Goal: Task Accomplishment & Management: Manage account settings

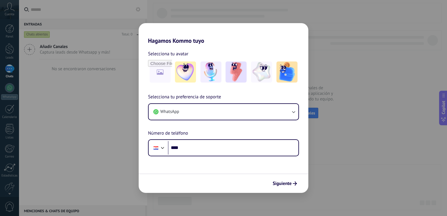
click at [349, 42] on div "Hagamos Kommo tuyo Selecciona tu avatar Selecciona tu preferencia de soporte Wh…" at bounding box center [223, 108] width 447 height 216
click at [98, 117] on div "Hagamos Kommo tuyo Selecciona tu avatar Selecciona tu preferencia de soporte Wh…" at bounding box center [223, 108] width 447 height 216
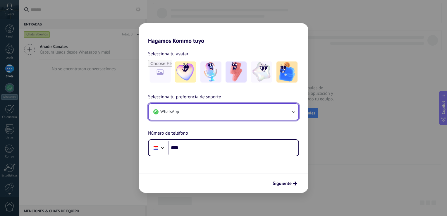
click at [229, 105] on button "WhatsApp" at bounding box center [223, 112] width 150 height 16
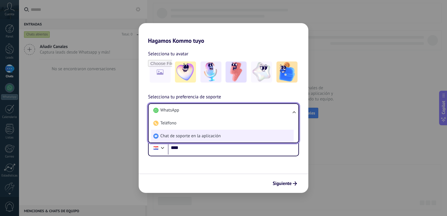
click at [209, 136] on span "Chat de soporte en la aplicación" at bounding box center [190, 136] width 60 height 6
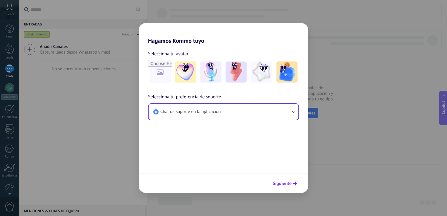
click at [288, 184] on span "Siguiente" at bounding box center [281, 183] width 19 height 4
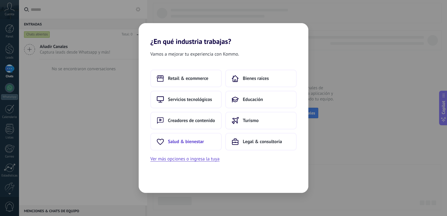
click at [199, 142] on span "Salud & bienestar" at bounding box center [186, 142] width 36 height 6
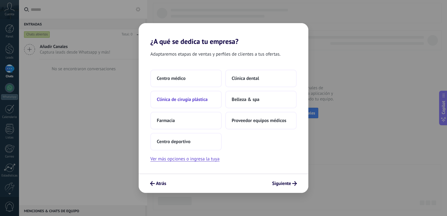
click at [192, 99] on span "Clínica de cirugía plástica" at bounding box center [182, 99] width 51 height 6
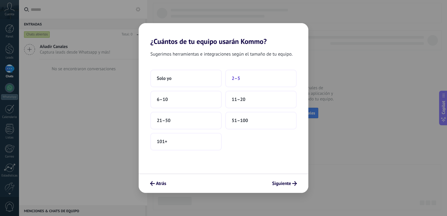
click at [260, 80] on button "2–5" at bounding box center [260, 79] width 71 height 18
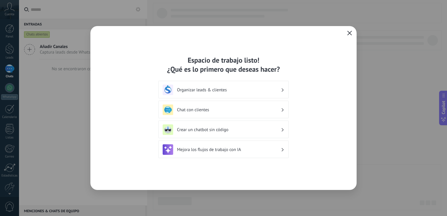
click at [351, 33] on icon "button" at bounding box center [349, 33] width 5 height 5
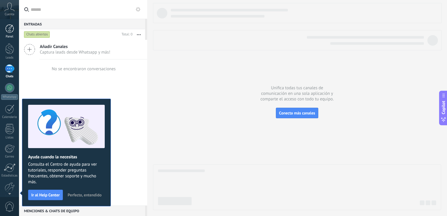
click at [10, 34] on link "Panel" at bounding box center [9, 31] width 19 height 14
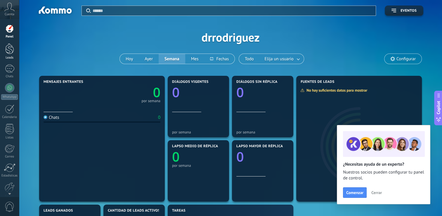
click at [6, 50] on div at bounding box center [9, 48] width 9 height 11
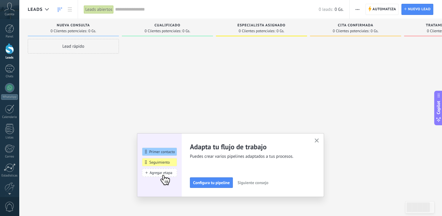
scroll to position [0, 62]
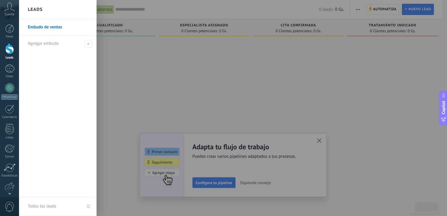
drag, startPoint x: 404, startPoint y: 92, endPoint x: 367, endPoint y: 90, distance: 37.2
click at [367, 90] on body ".abccls-1,.abccls-2{fill-rule:evenodd}.abccls-2{fill:#fff} .abfcls-1{fill:none}…" at bounding box center [223, 108] width 447 height 216
click at [362, 90] on div at bounding box center [242, 108] width 447 height 216
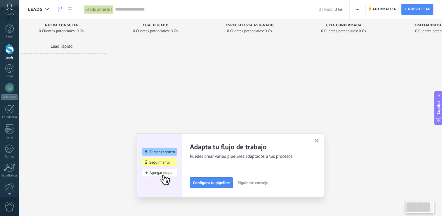
scroll to position [0, 0]
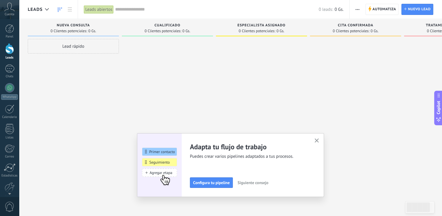
drag, startPoint x: 181, startPoint y: 67, endPoint x: 195, endPoint y: 4, distance: 64.0
click at [310, 67] on div "Leads Entrantes Solicitudes: 0 0 0 0 0 0 0 0 0 Nueva consulta 0 Clientes potenc…" at bounding box center [266, 98] width 476 height 159
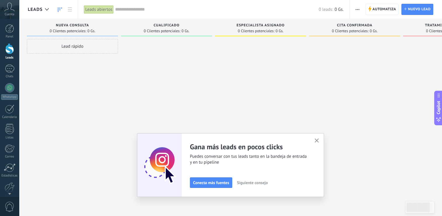
click at [263, 101] on div at bounding box center [260, 108] width 91 height 139
click at [319, 139] on icon "button" at bounding box center [317, 140] width 4 height 4
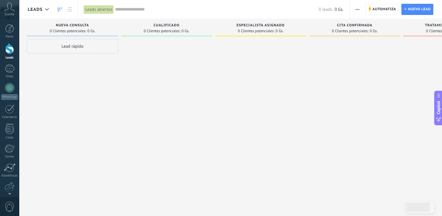
click at [247, 100] on div at bounding box center [260, 108] width 91 height 139
click at [375, 8] on span "Automatiza" at bounding box center [385, 9] width 24 height 11
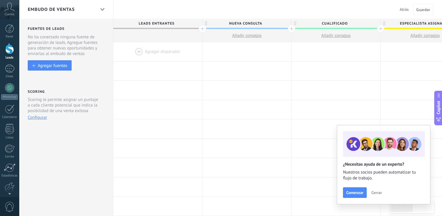
click at [404, 10] on span "Atrás" at bounding box center [404, 9] width 9 height 5
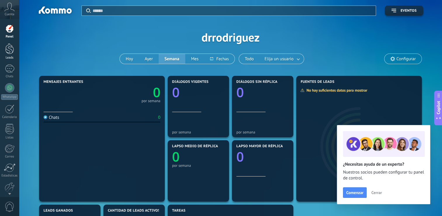
drag, startPoint x: 8, startPoint y: 50, endPoint x: 18, endPoint y: 50, distance: 9.6
click at [8, 50] on div at bounding box center [9, 48] width 9 height 11
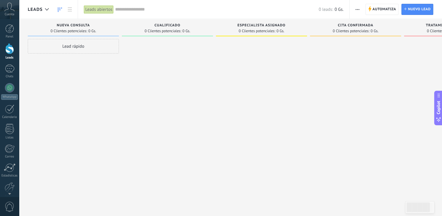
click at [7, 9] on icon at bounding box center [9, 7] width 10 height 9
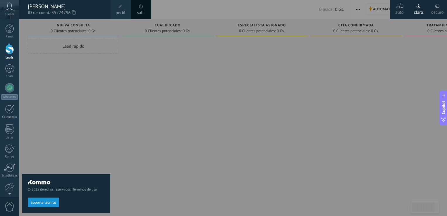
click at [119, 8] on span at bounding box center [120, 6] width 4 height 4
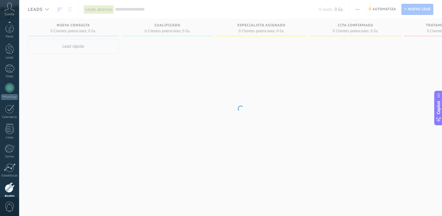
scroll to position [27, 0]
